Goal: Task Accomplishment & Management: Complete application form

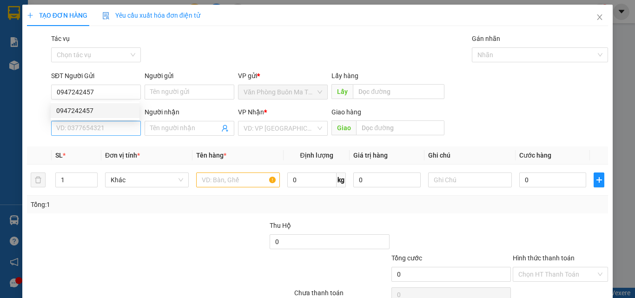
type input "0947242457"
click at [113, 128] on input "SĐT Người Nhận *" at bounding box center [96, 128] width 90 height 15
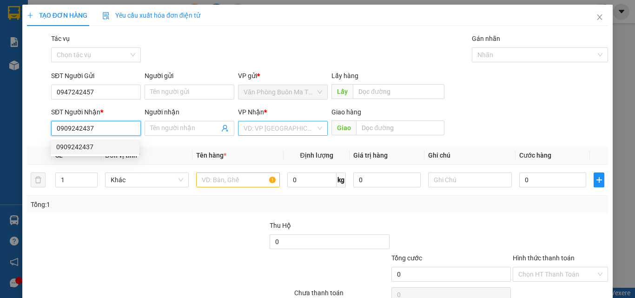
type input "0909242437"
click at [272, 134] on input "search" at bounding box center [280, 128] width 72 height 14
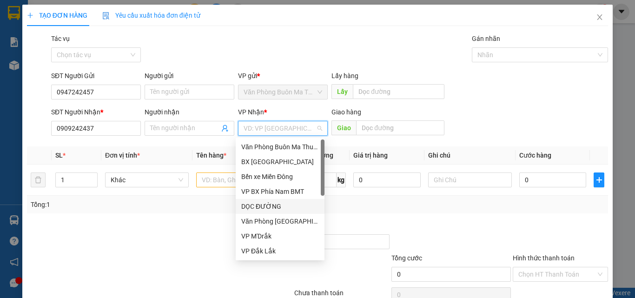
drag, startPoint x: 277, startPoint y: 206, endPoint x: 356, endPoint y: 158, distance: 92.9
click at [284, 202] on div "DỌC ĐƯỜNG" at bounding box center [280, 206] width 78 height 10
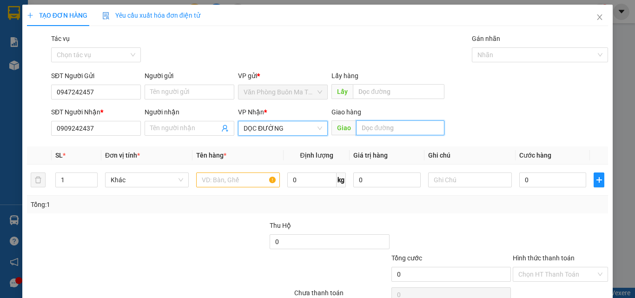
click at [369, 131] on input "text" at bounding box center [400, 127] width 88 height 15
type input "TÂN THỚI HIỆP"
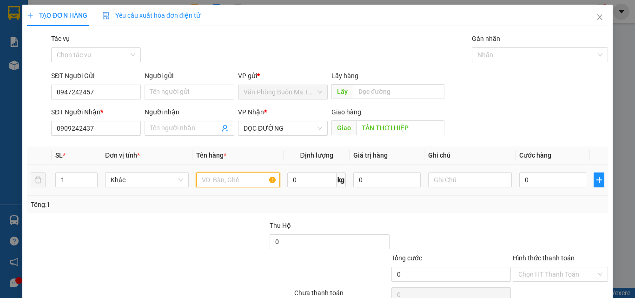
click at [199, 182] on input "text" at bounding box center [238, 179] width 84 height 15
type input "1 THÙNG SR"
click at [519, 179] on input "0" at bounding box center [552, 179] width 67 height 15
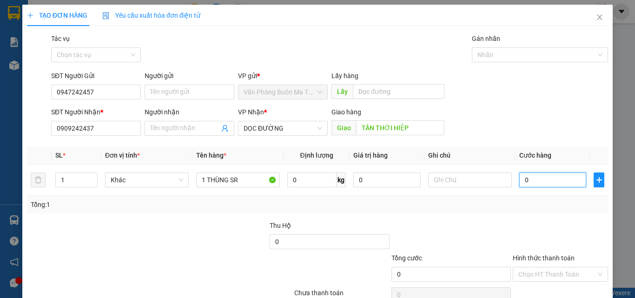
type input "5"
type input "50"
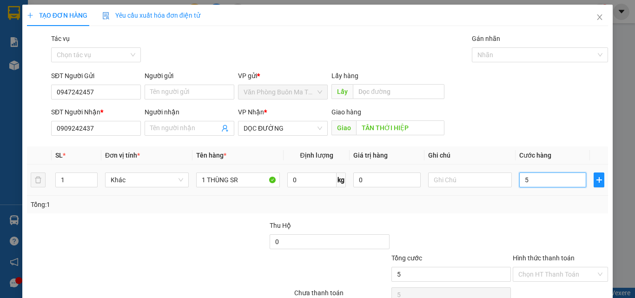
type input "50"
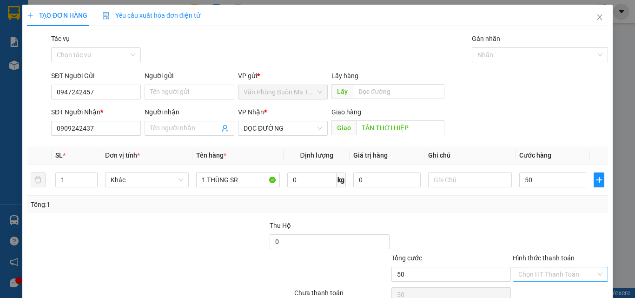
type input "50.000"
click at [542, 271] on input "Hình thức thanh toán" at bounding box center [557, 274] width 78 height 14
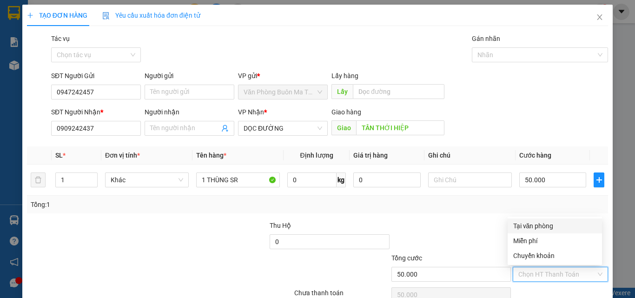
click at [542, 226] on div "Tại văn phòng" at bounding box center [554, 226] width 83 height 10
type input "0"
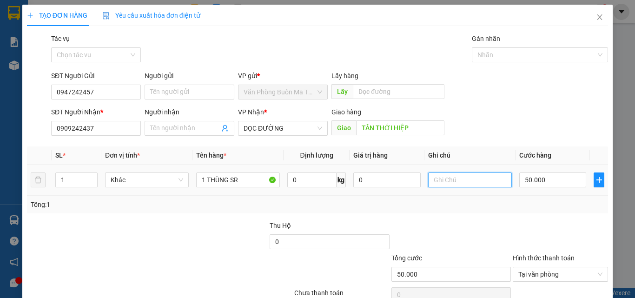
click at [435, 181] on input "text" at bounding box center [470, 179] width 84 height 15
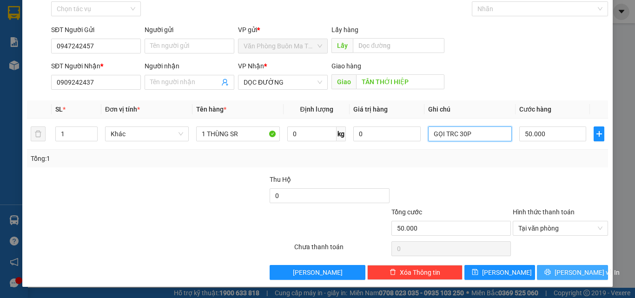
type input "GỌI TRC 30P"
click at [555, 275] on button "[PERSON_NAME] và In" at bounding box center [572, 272] width 71 height 15
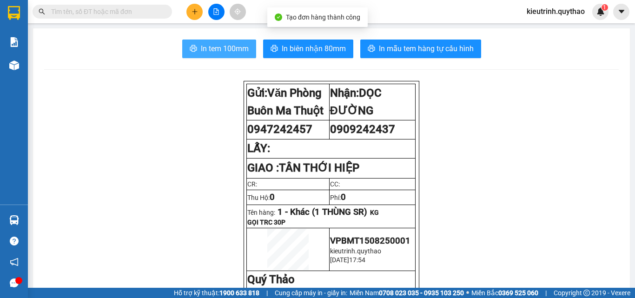
click at [233, 50] on span "In tem 100mm" at bounding box center [225, 49] width 48 height 12
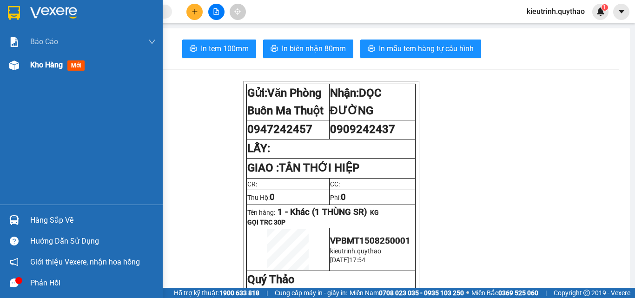
click at [56, 75] on div "Kho hàng mới" at bounding box center [92, 64] width 125 height 23
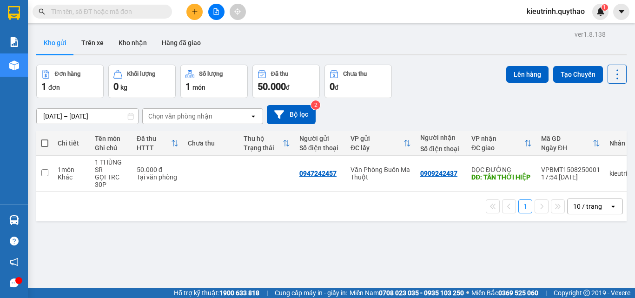
click at [192, 9] on icon "plus" at bounding box center [194, 11] width 7 height 7
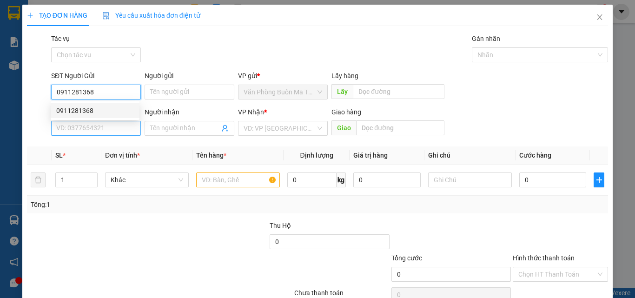
type input "0911281368"
click at [86, 130] on input "SĐT Người Nhận *" at bounding box center [96, 128] width 90 height 15
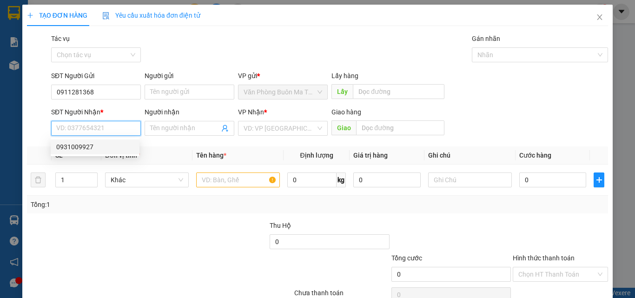
click at [96, 146] on div "0931009927" at bounding box center [95, 147] width 78 height 10
type input "0931009927"
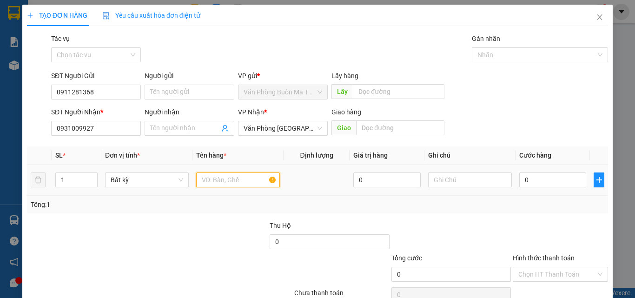
click at [236, 175] on input "text" at bounding box center [238, 179] width 84 height 15
type input "1 THÙNG GIẤY"
click at [527, 178] on input "0" at bounding box center [552, 179] width 67 height 15
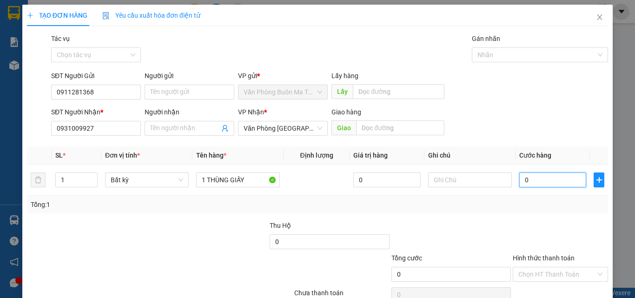
type input "6"
type input "60"
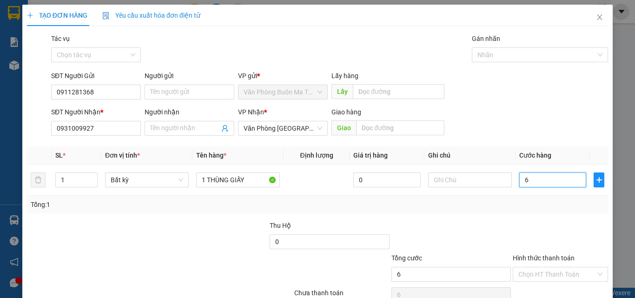
type input "60"
type input "6"
type input "0"
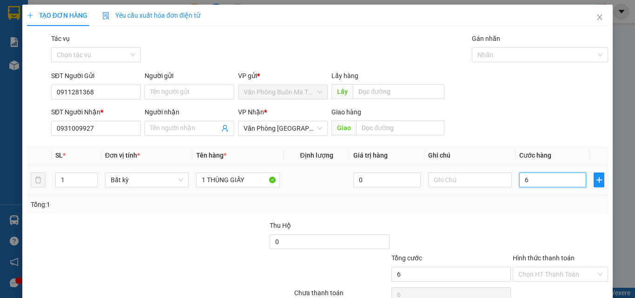
type input "0"
click at [521, 179] on input "0" at bounding box center [552, 179] width 67 height 15
type input "7"
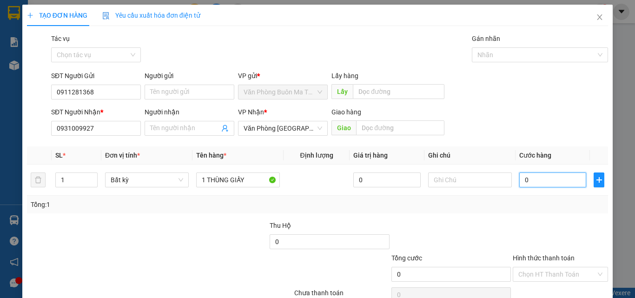
type input "7"
type input "70"
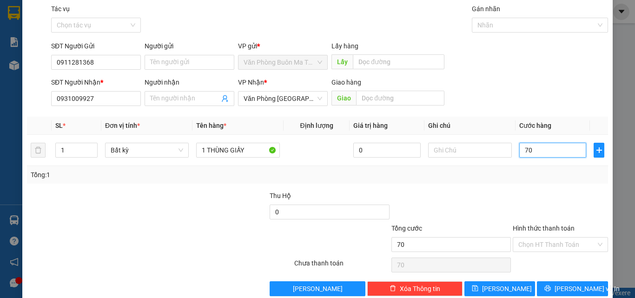
scroll to position [46, 0]
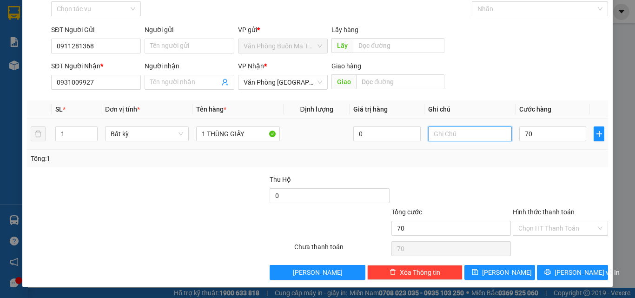
type input "70.000"
click at [439, 136] on input "text" at bounding box center [470, 133] width 84 height 15
click at [540, 132] on input "70.000" at bounding box center [552, 133] width 67 height 15
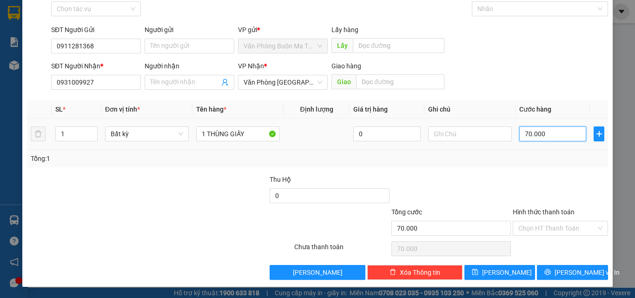
type input "0"
type input "05"
type input "5"
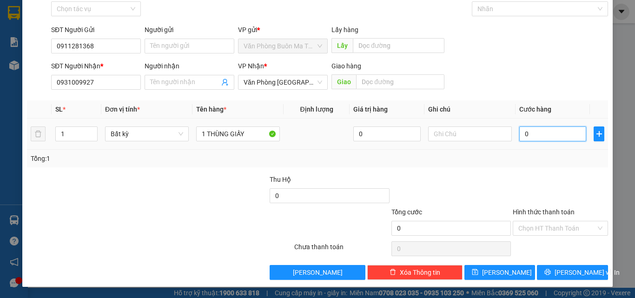
type input "5"
type input "050"
type input "50"
click at [532, 132] on input "050" at bounding box center [552, 133] width 67 height 15
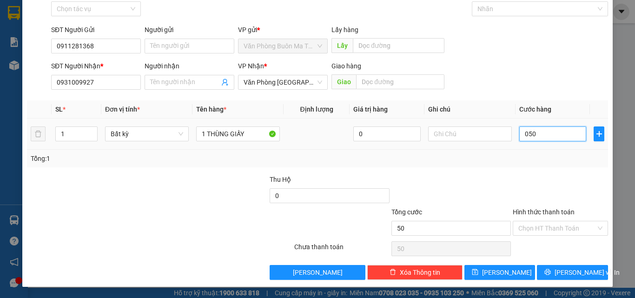
click at [532, 132] on input "050" at bounding box center [552, 133] width 67 height 15
type input "0"
click at [519, 133] on input "0" at bounding box center [552, 133] width 67 height 15
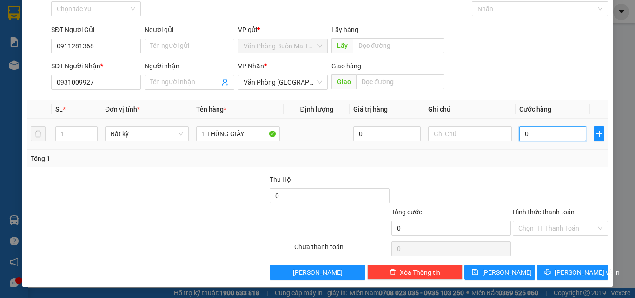
click at [519, 133] on input "0" at bounding box center [552, 133] width 67 height 15
type input "5"
type input "50"
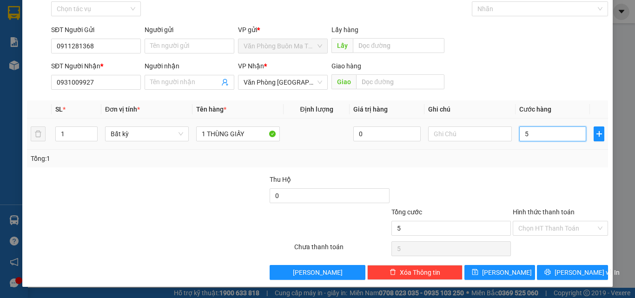
type input "50"
type input "50.000"
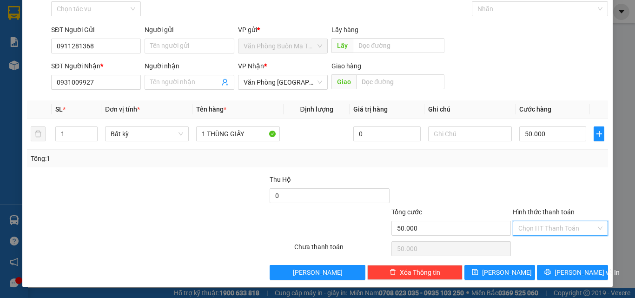
click at [546, 223] on input "Hình thức thanh toán" at bounding box center [557, 228] width 78 height 14
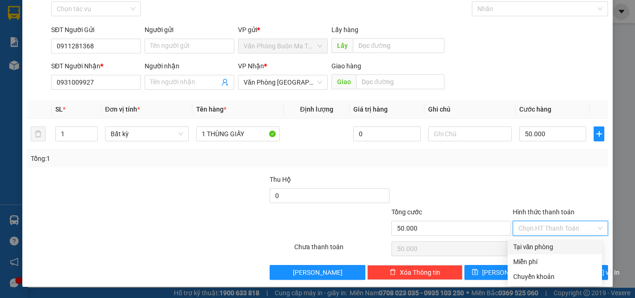
click at [542, 247] on div "Tại văn phòng" at bounding box center [554, 247] width 83 height 10
type input "0"
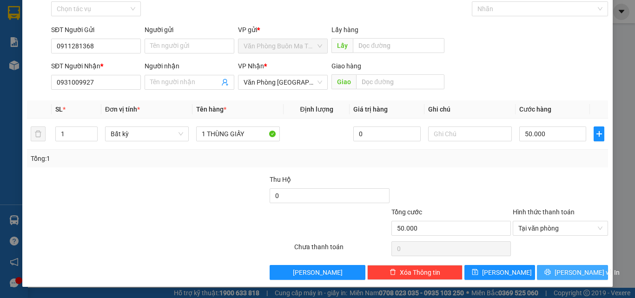
click at [551, 271] on icon "printer" at bounding box center [547, 272] width 7 height 7
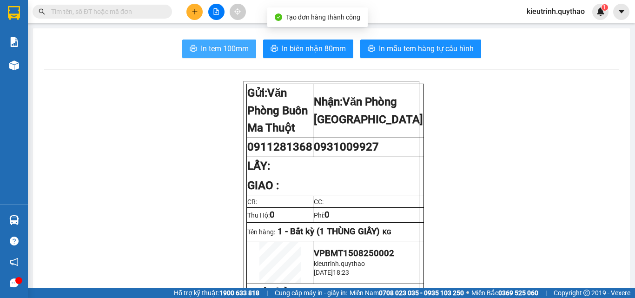
click at [207, 41] on button "In tem 100mm" at bounding box center [219, 49] width 74 height 19
click at [244, 47] on span "In tem 100mm" at bounding box center [225, 49] width 48 height 12
